Goal: Navigation & Orientation: Find specific page/section

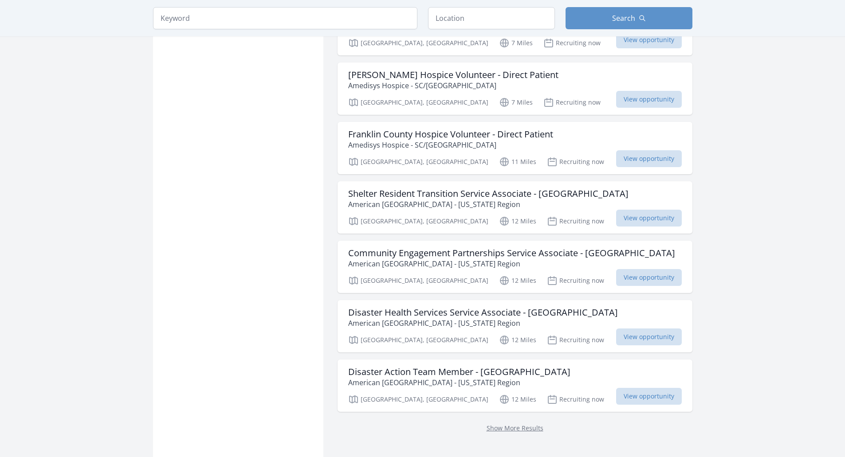
scroll to position [925, 0]
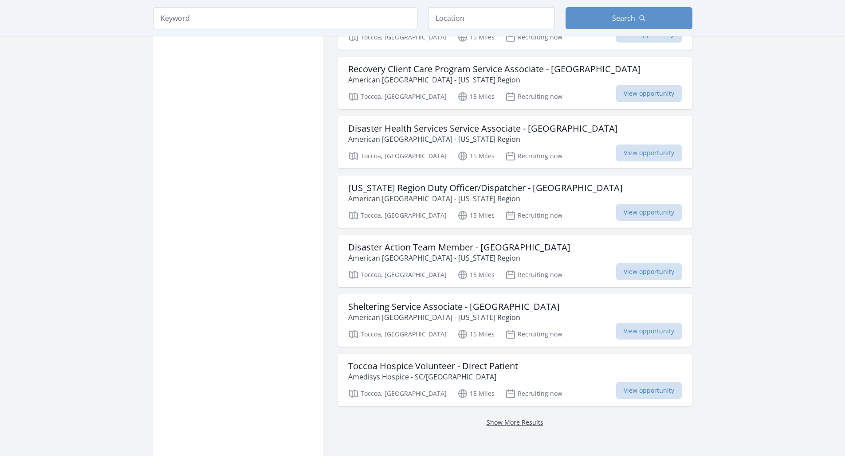
click at [515, 418] on link "Show More Results" at bounding box center [515, 422] width 57 height 8
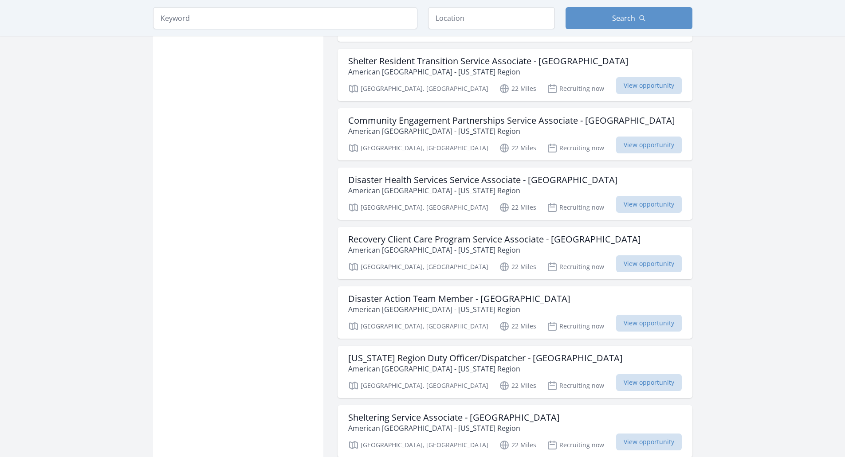
scroll to position [2126, 0]
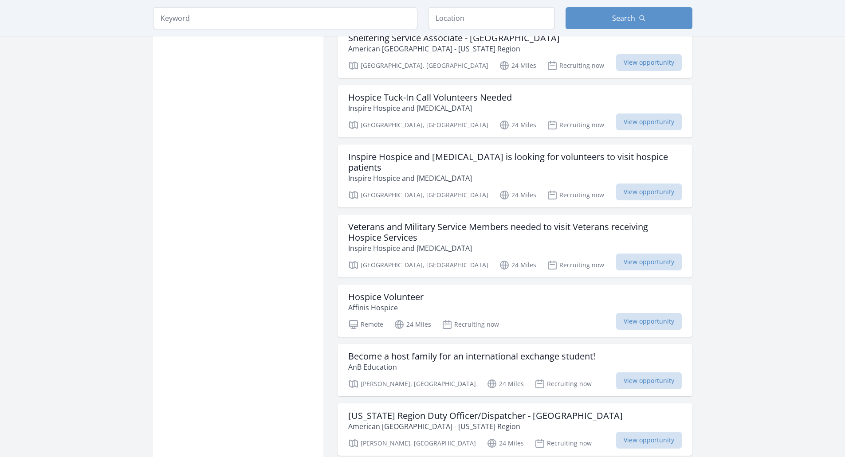
scroll to position [3326, 0]
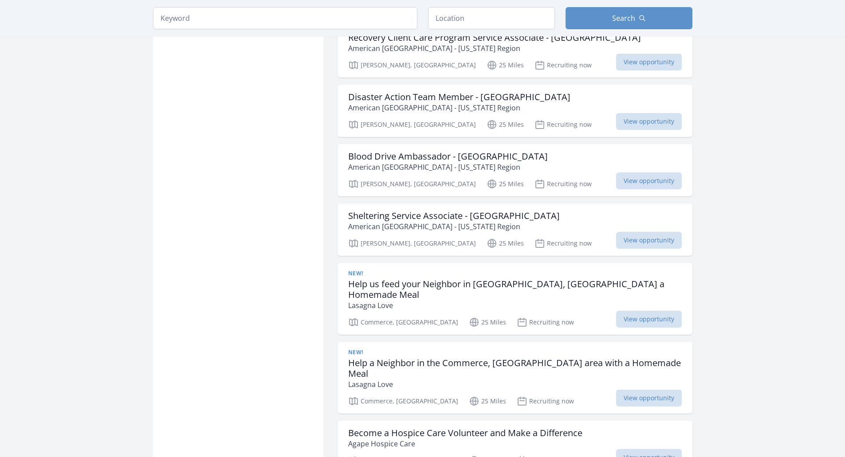
scroll to position [4683, 0]
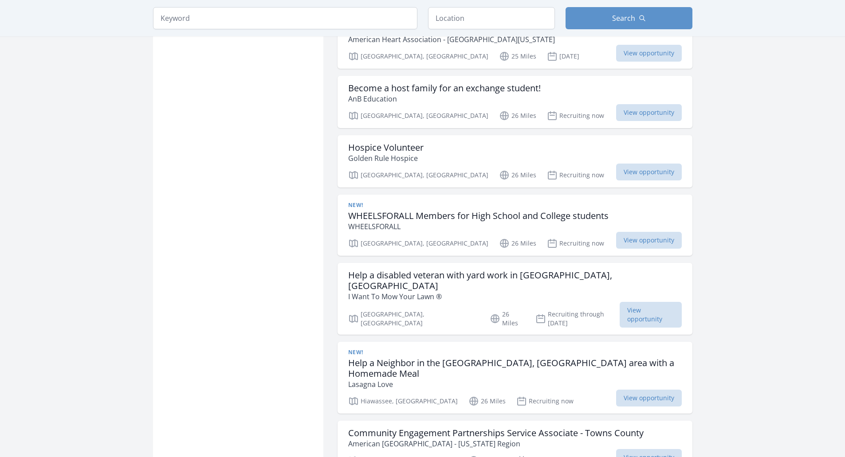
scroll to position [5483, 0]
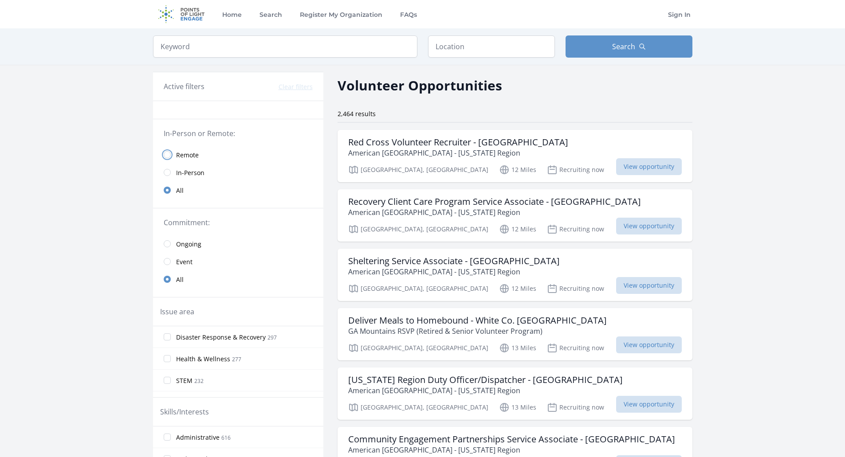
click at [168, 151] on input "radio" at bounding box center [167, 154] width 7 height 7
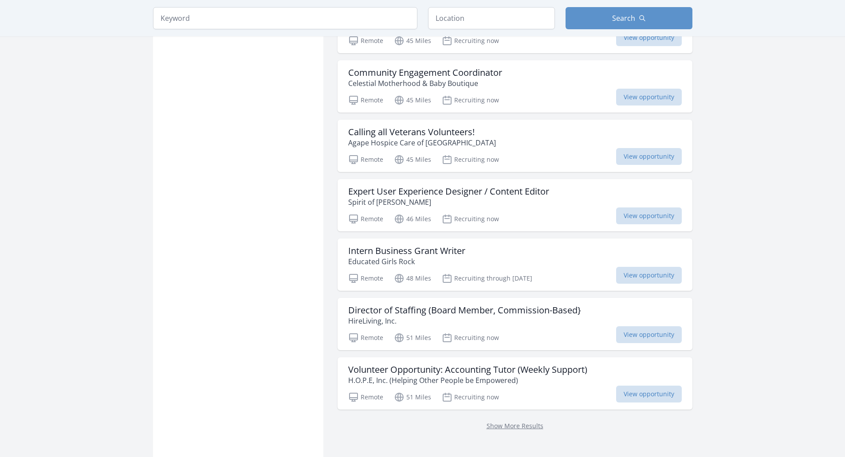
scroll to position [956, 0]
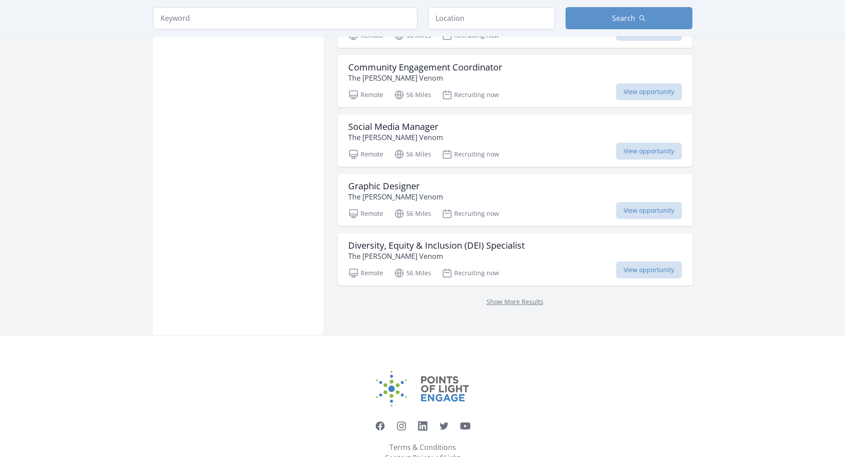
scroll to position [2323, 0]
